Goal: Transaction & Acquisition: Download file/media

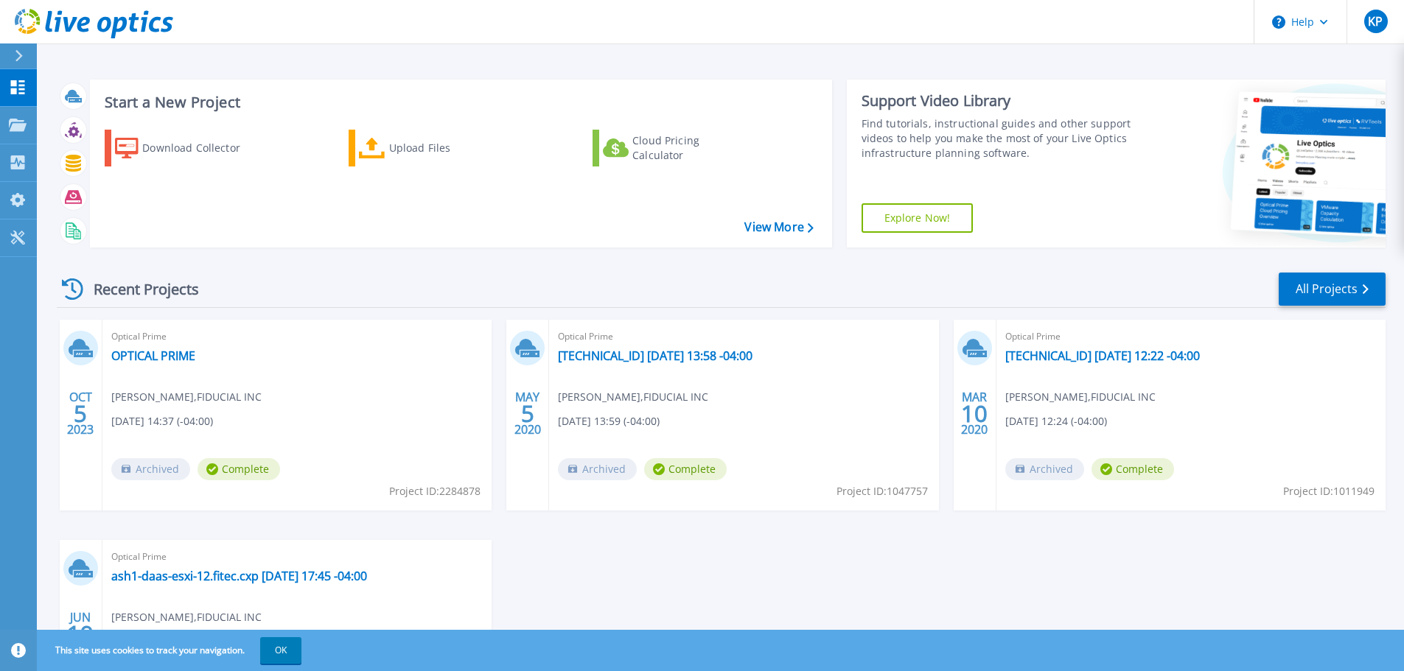
click at [155, 97] on h3 "Start a New Project" at bounding box center [459, 102] width 708 height 16
click at [145, 142] on div "Download Collector" at bounding box center [201, 147] width 118 height 29
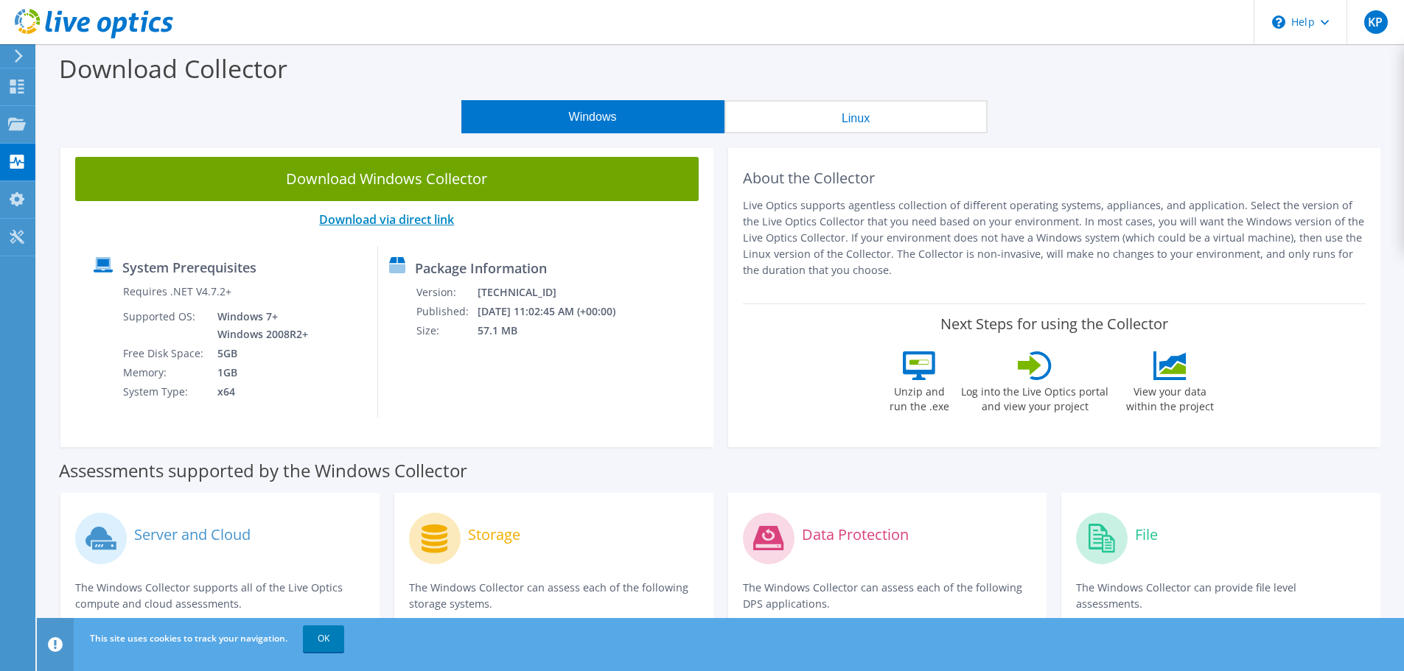
click at [378, 218] on link "Download via direct link" at bounding box center [386, 220] width 135 height 16
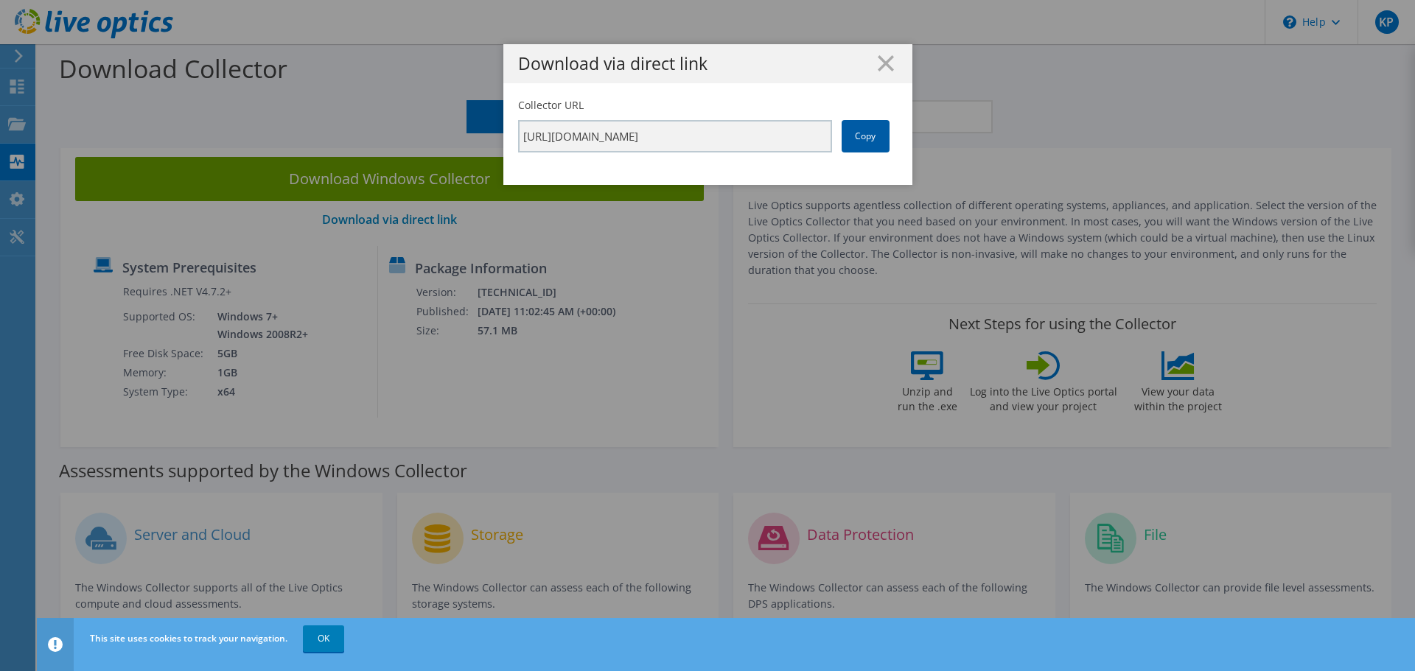
click at [868, 127] on link "Copy" at bounding box center [866, 136] width 48 height 32
click at [881, 57] on icon at bounding box center [886, 63] width 16 height 16
